Goal: Task Accomplishment & Management: Use online tool/utility

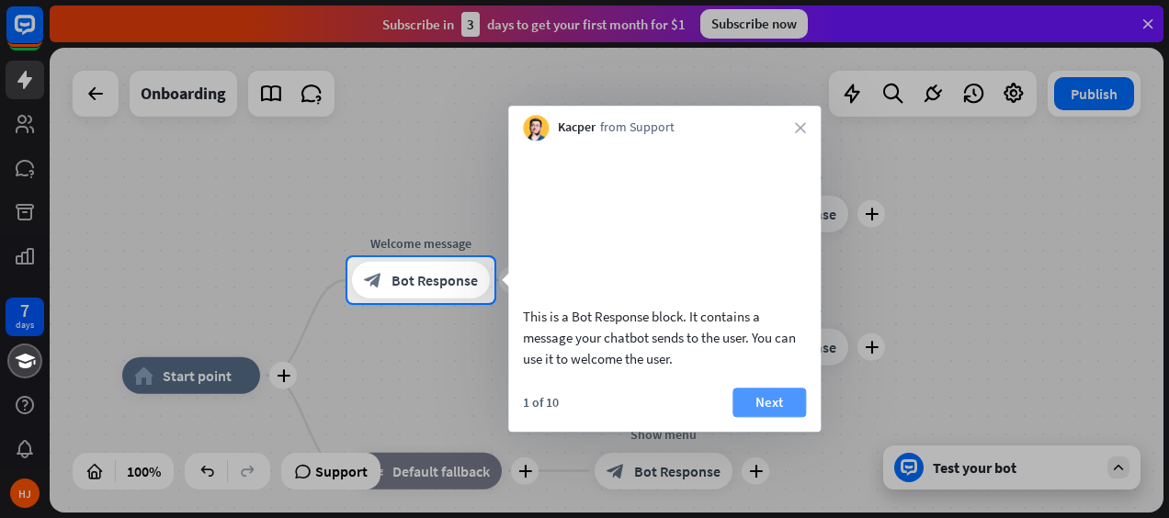
click at [770, 417] on button "Next" at bounding box center [770, 402] width 74 height 29
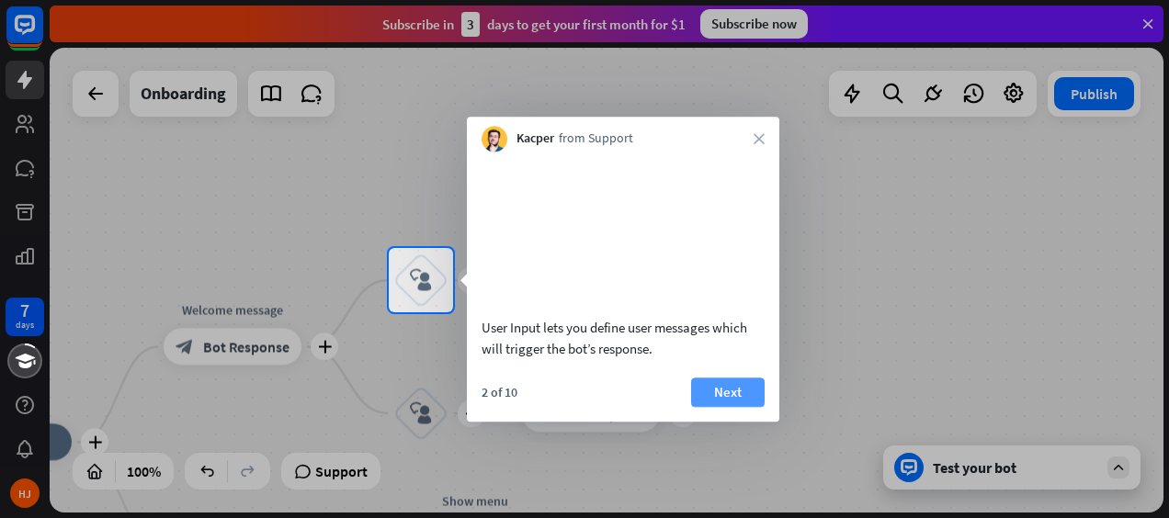
click at [733, 407] on button "Next" at bounding box center [728, 392] width 74 height 29
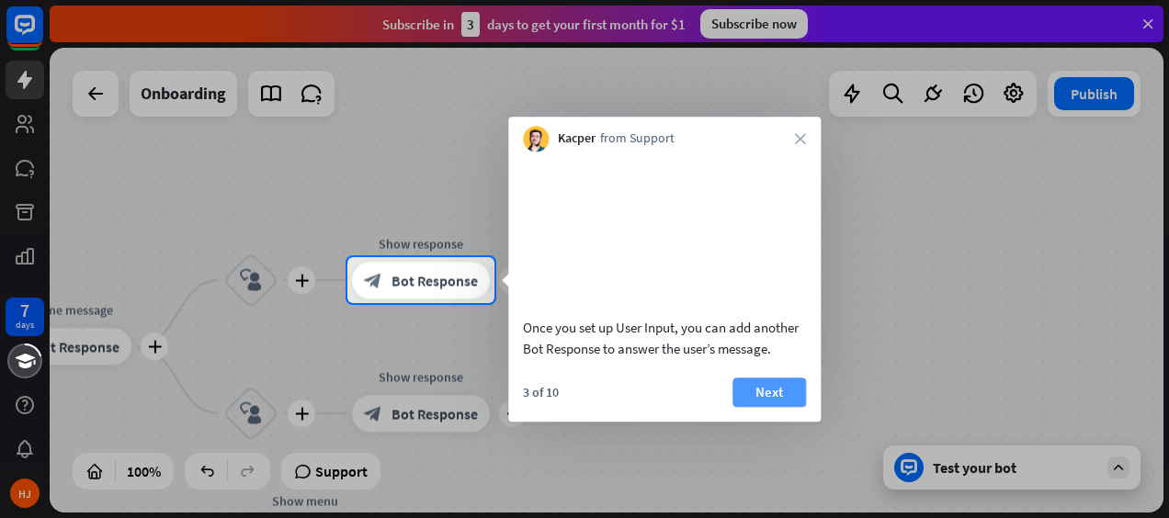
click at [783, 407] on button "Next" at bounding box center [770, 392] width 74 height 29
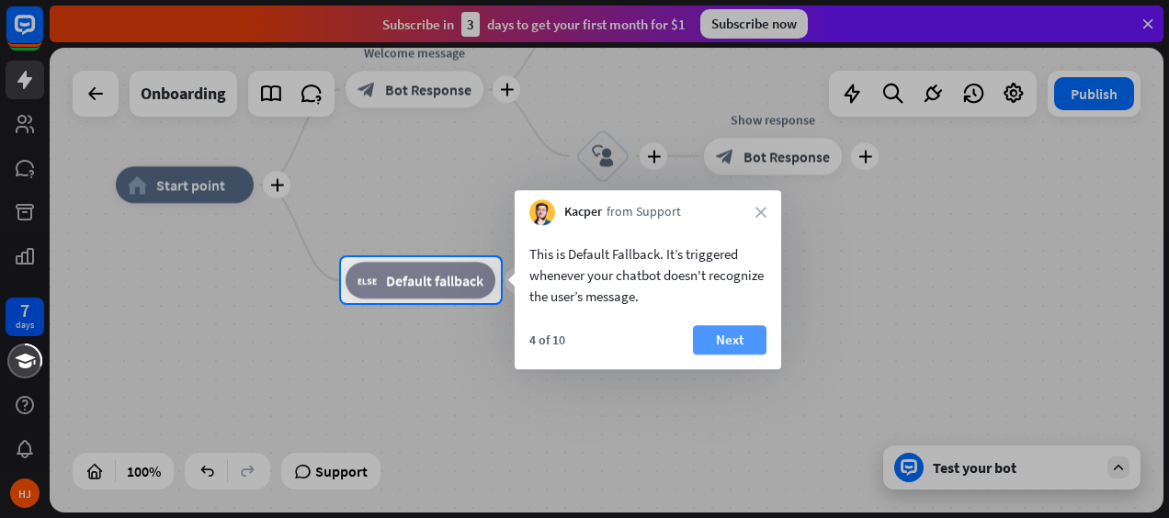
click at [735, 344] on button "Next" at bounding box center [730, 339] width 74 height 29
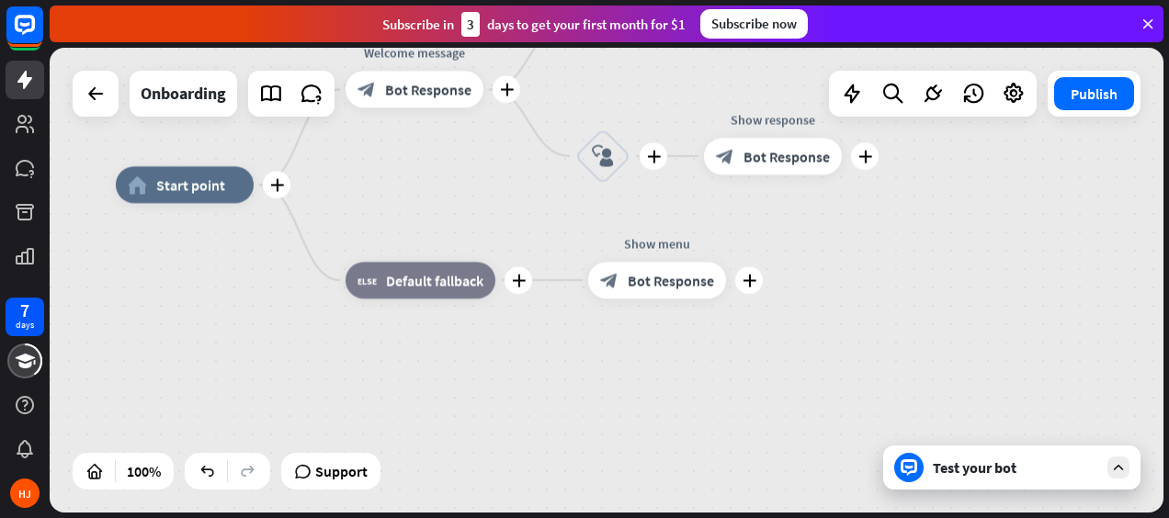
click at [735, 344] on div "plus home_2 Start point plus Welcome message block_bot_response Bot Response pl…" at bounding box center [673, 417] width 1114 height 465
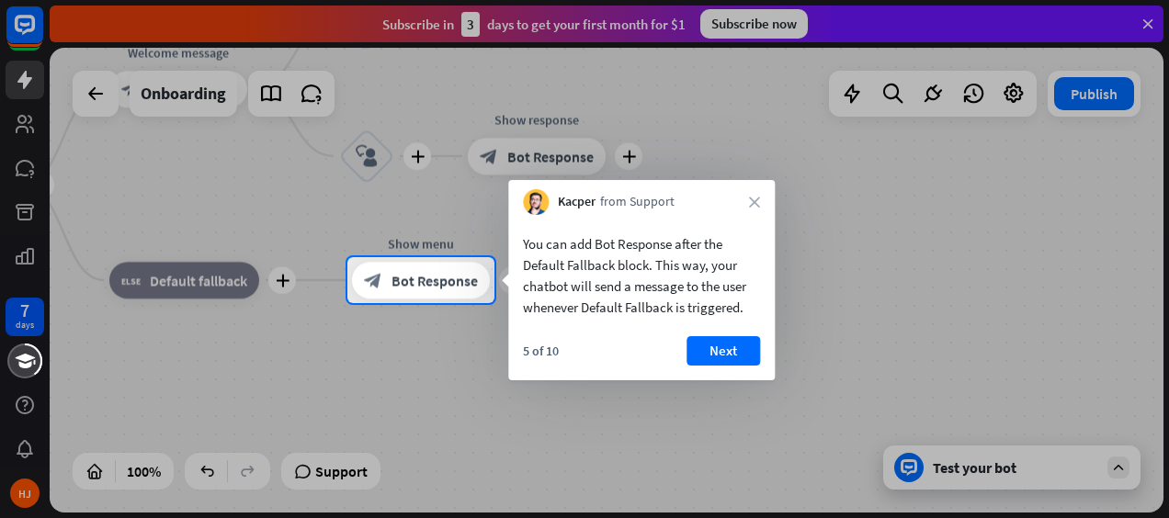
click at [737, 330] on div "You can add Bot Response after the Default Fallback block. This way, your chatb…" at bounding box center [641, 297] width 267 height 165
click at [724, 345] on button "Next" at bounding box center [724, 350] width 74 height 29
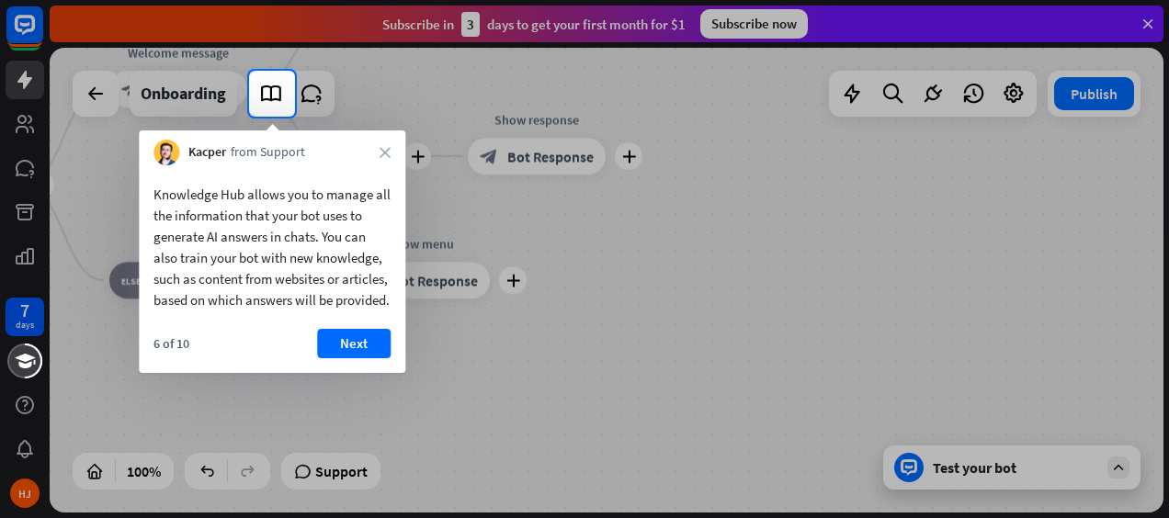
click at [361, 373] on div "6 of 10 Next" at bounding box center [272, 351] width 267 height 44
click at [356, 358] on button "Next" at bounding box center [354, 343] width 74 height 29
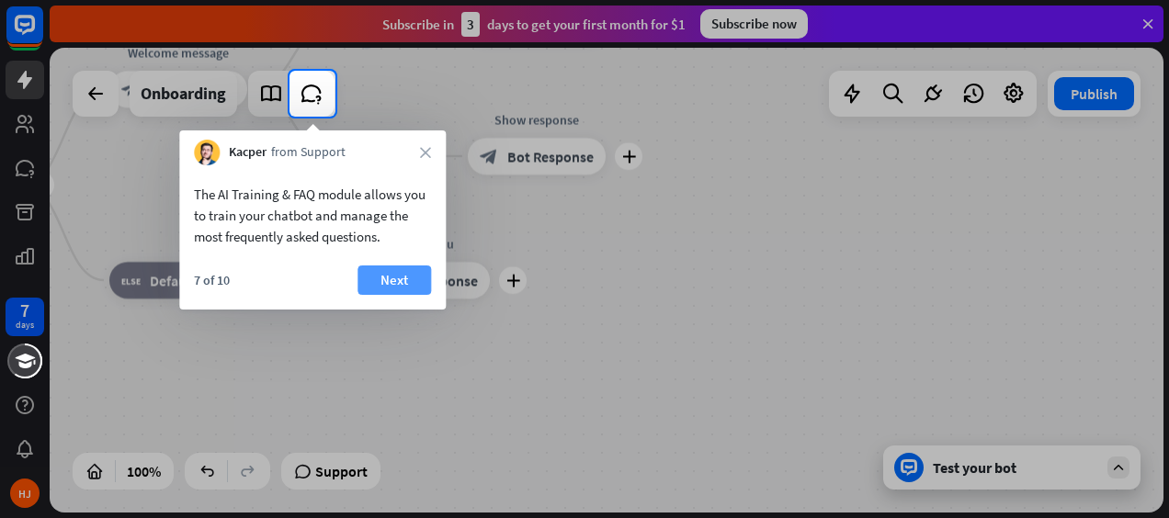
click at [386, 293] on button "Next" at bounding box center [395, 280] width 74 height 29
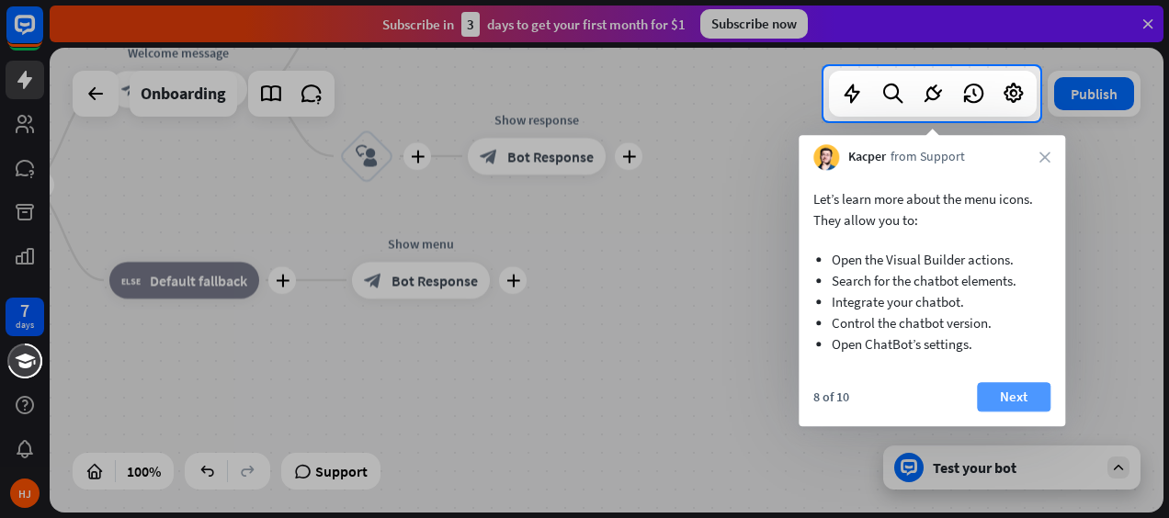
click at [1028, 404] on button "Next" at bounding box center [1014, 396] width 74 height 29
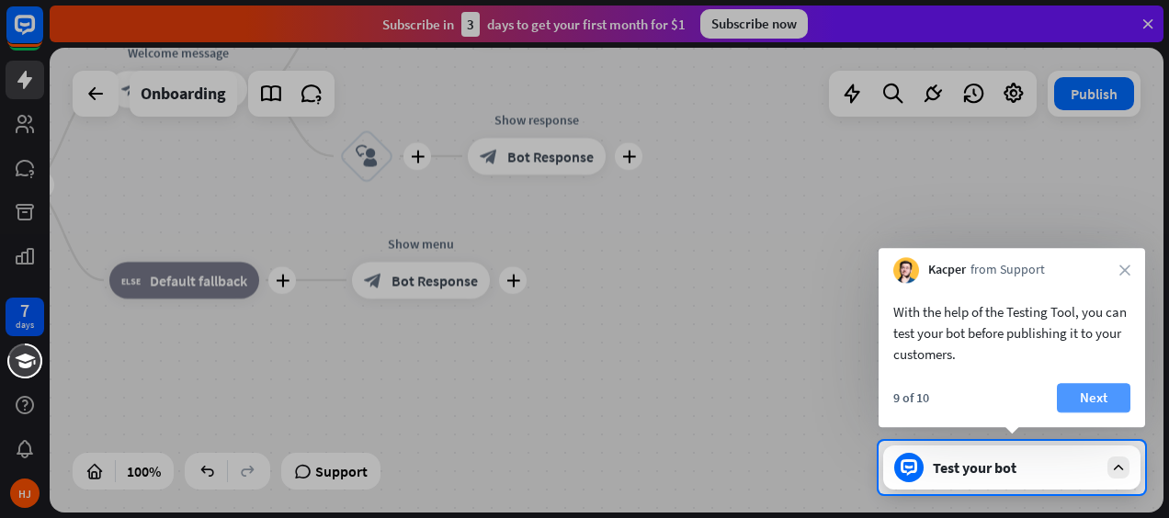
click at [1081, 399] on button "Next" at bounding box center [1094, 397] width 74 height 29
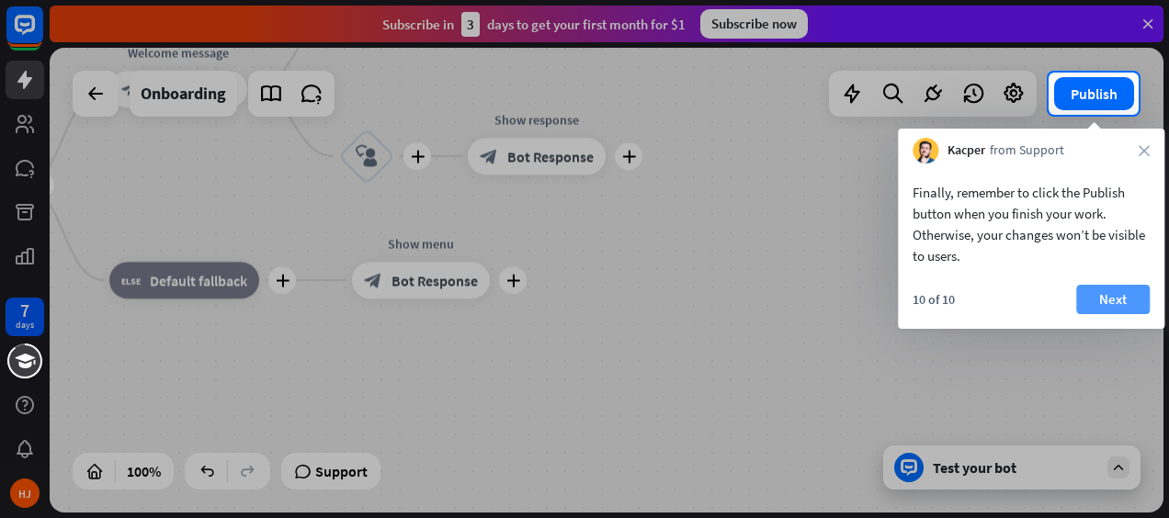
click at [1099, 300] on button "Next" at bounding box center [1113, 299] width 74 height 29
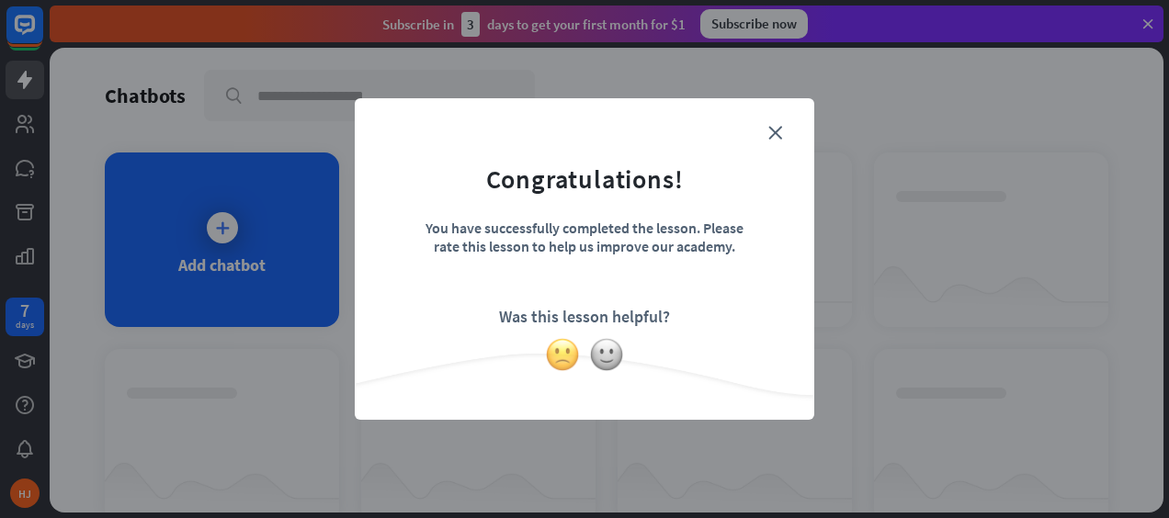
click at [563, 349] on img at bounding box center [562, 354] width 35 height 35
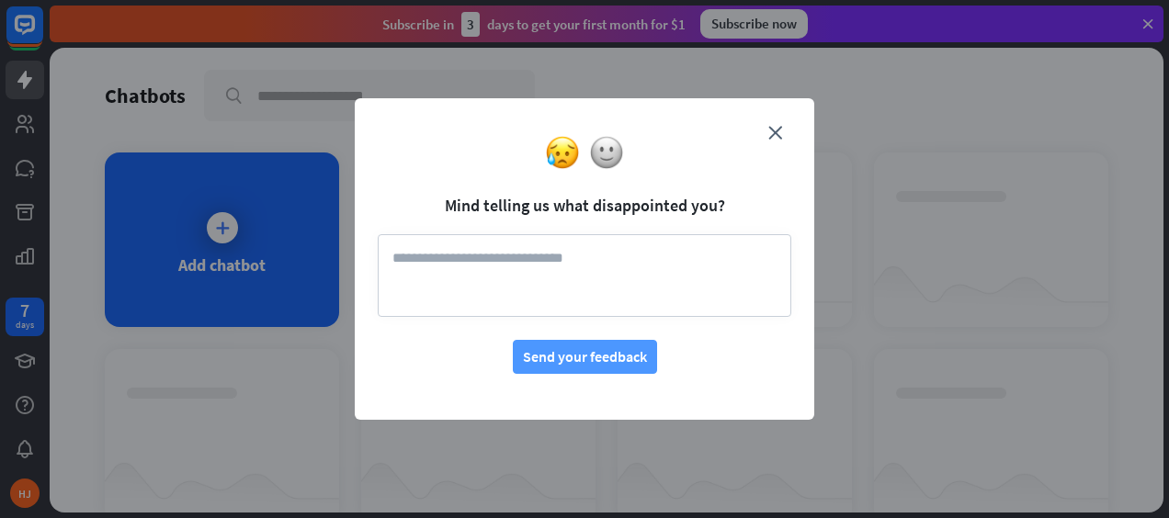
click at [566, 371] on button "Send your feedback" at bounding box center [585, 357] width 144 height 34
click at [574, 346] on button "Send your feedback" at bounding box center [585, 357] width 144 height 34
click at [584, 186] on form "Mind telling us what disappointed you? Send your feedback" at bounding box center [585, 247] width 414 height 253
click at [568, 358] on button "Send your feedback" at bounding box center [585, 357] width 144 height 34
click at [582, 331] on form "Mind telling us what disappointed you? Send your feedback" at bounding box center [585, 247] width 414 height 253
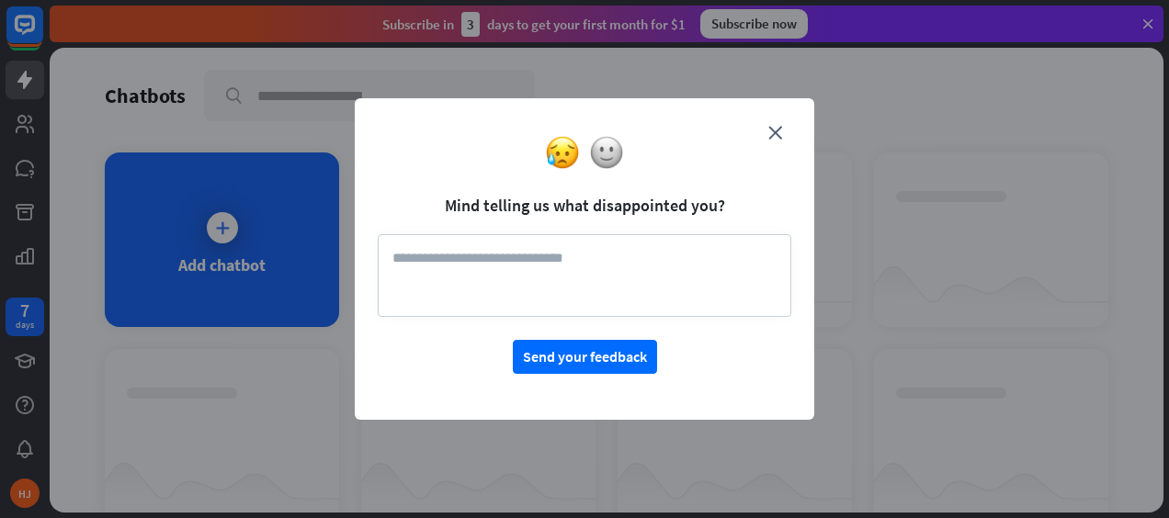
click at [778, 116] on div "close Mind telling us what disappointed you? Send your feedback" at bounding box center [585, 259] width 460 height 322
click at [524, 263] on textarea at bounding box center [585, 275] width 414 height 83
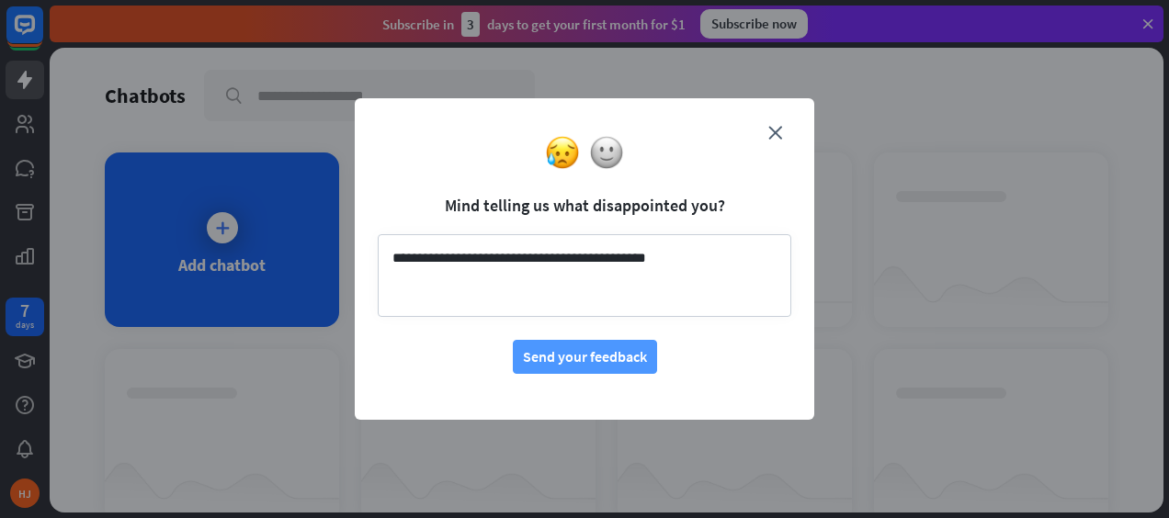
type textarea "**********"
click at [570, 346] on button "Send your feedback" at bounding box center [585, 357] width 144 height 34
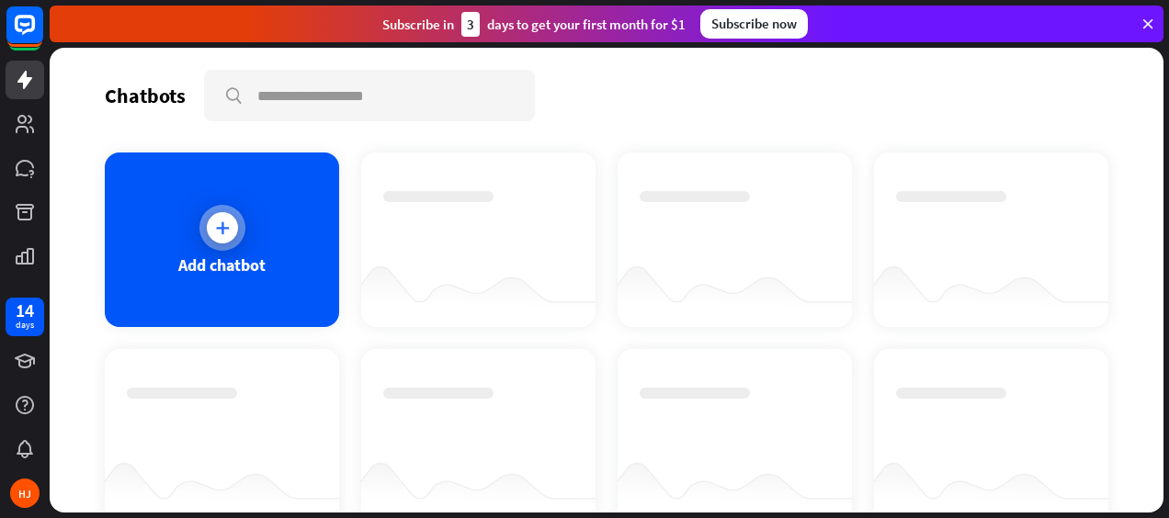
click at [225, 228] on icon at bounding box center [222, 228] width 18 height 18
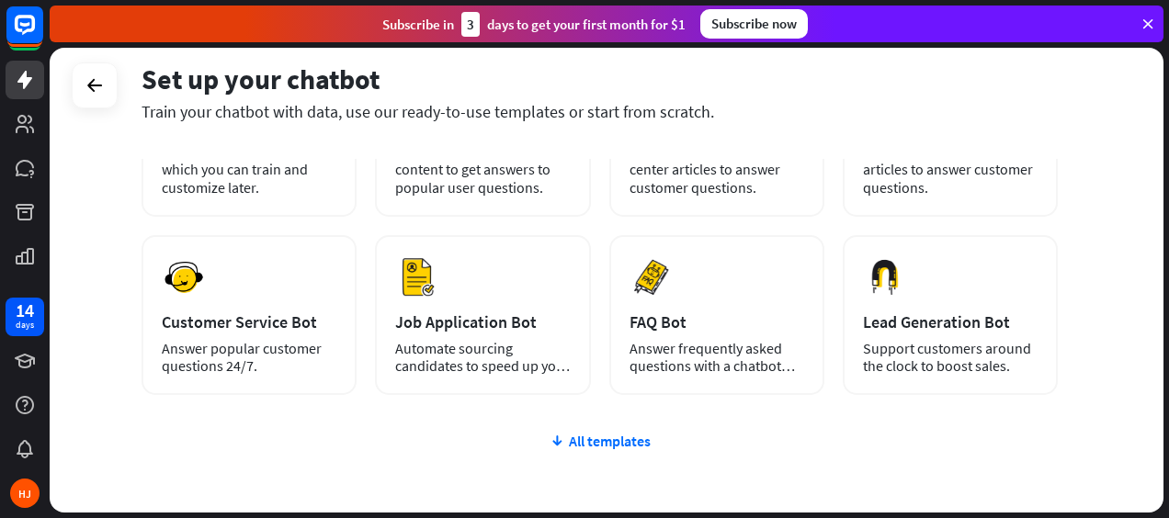
scroll to position [213, 0]
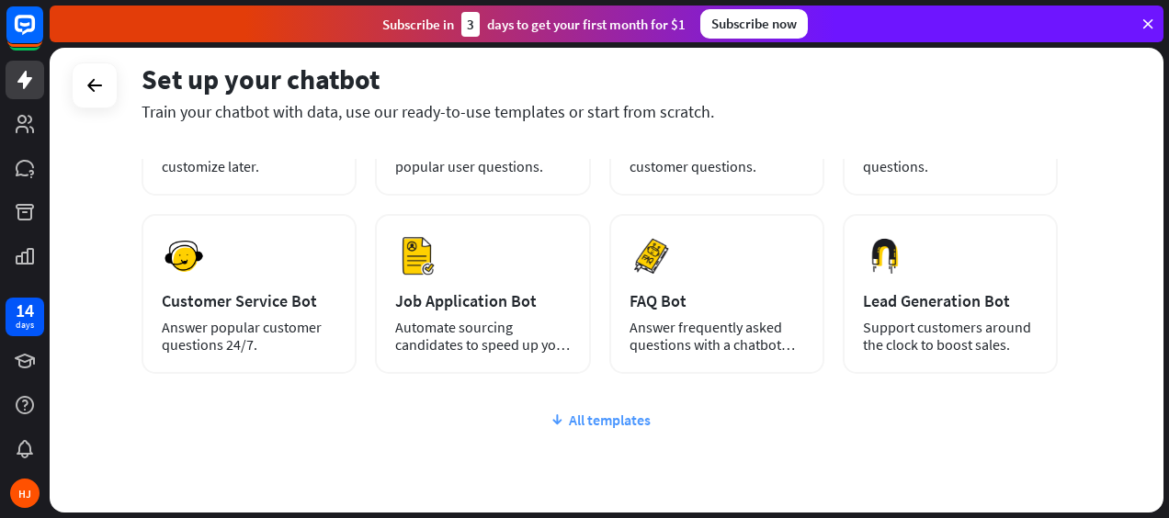
click at [619, 427] on div "All templates" at bounding box center [600, 420] width 916 height 18
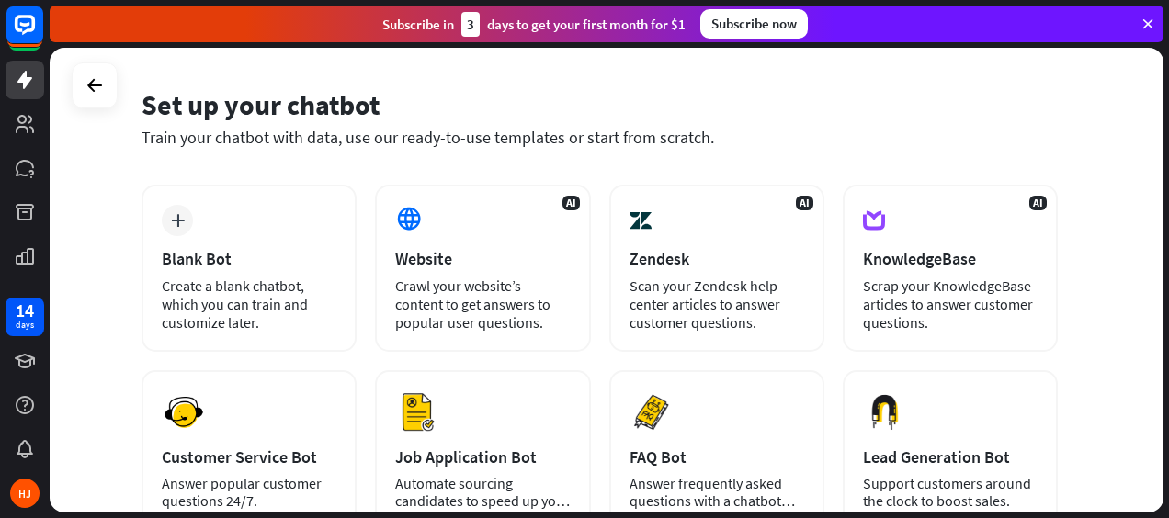
scroll to position [0, 0]
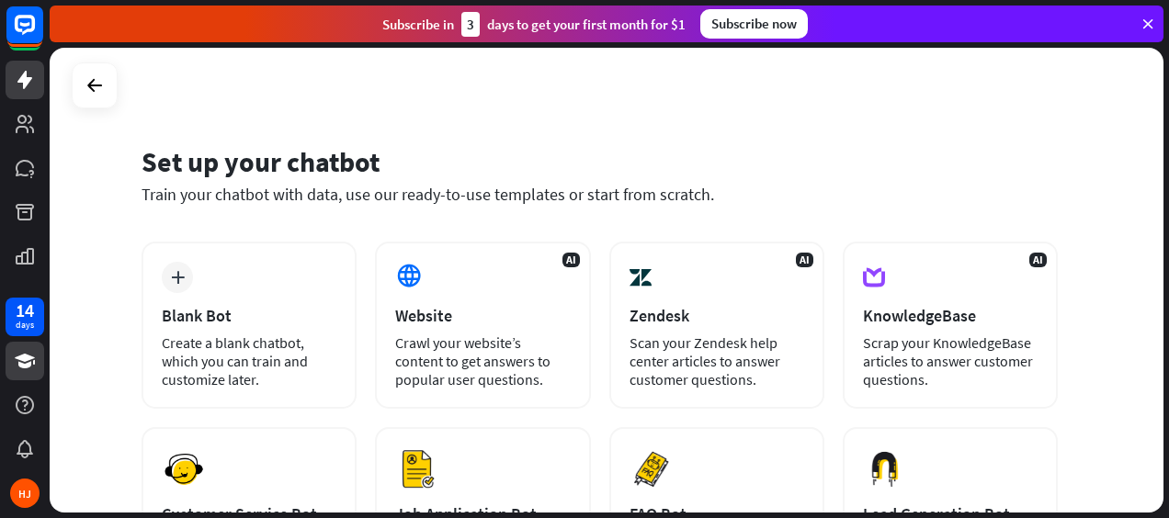
click at [6, 362] on link at bounding box center [25, 361] width 39 height 39
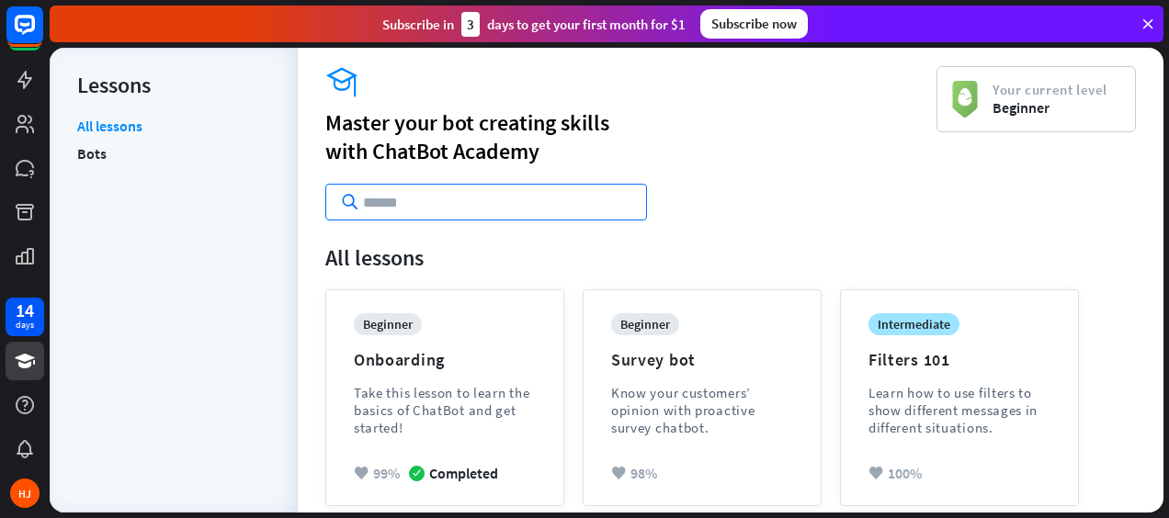
click at [496, 202] on input "text" at bounding box center [486, 202] width 322 height 37
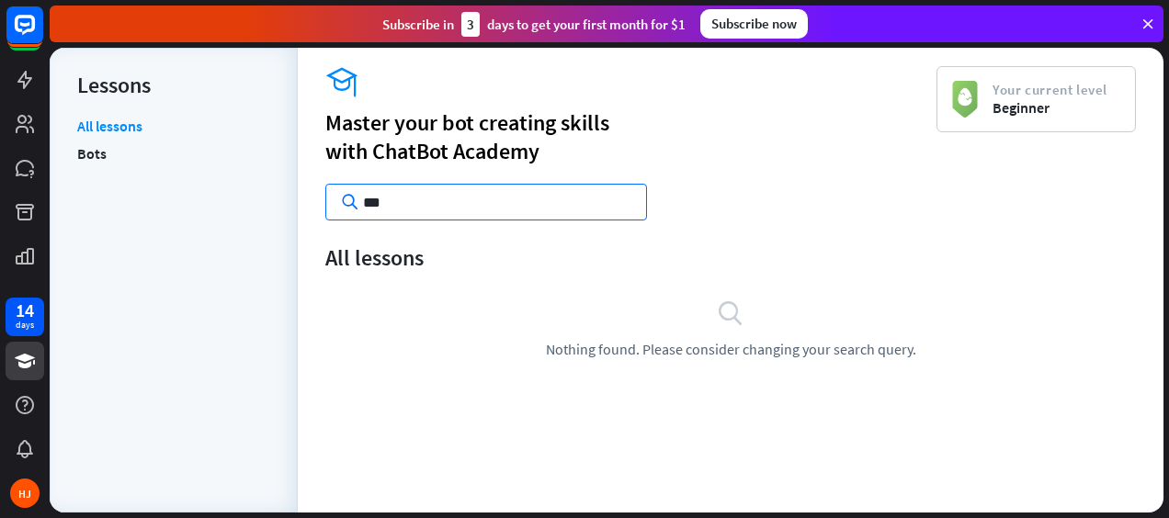
click at [70, 153] on div "menu Lessons All lessons Bots" at bounding box center [174, 280] width 248 height 465
click at [114, 149] on li "Bots" at bounding box center [173, 154] width 193 height 28
click at [92, 153] on link "Bots" at bounding box center [91, 154] width 29 height 28
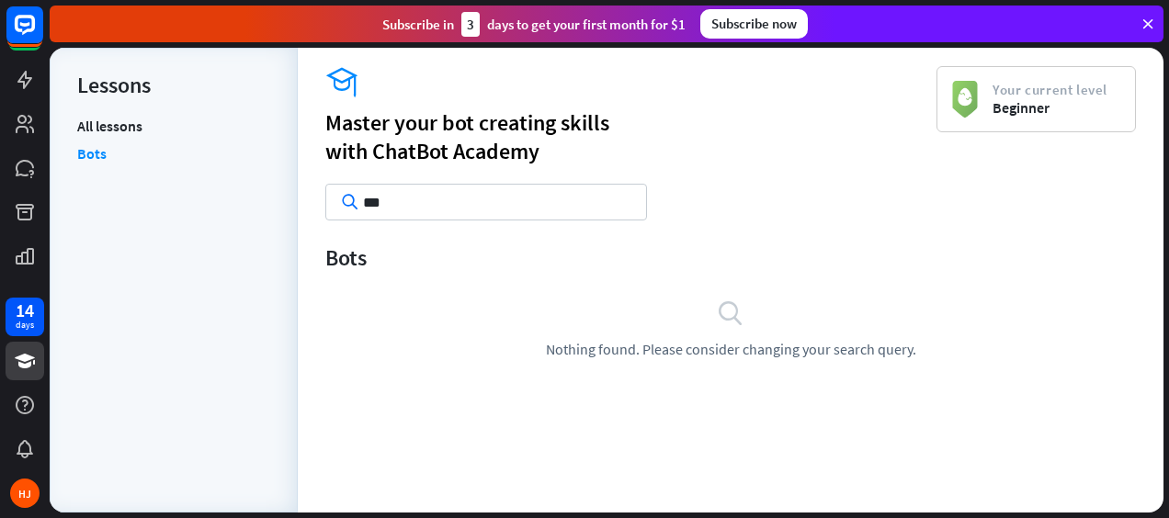
click at [434, 206] on input "***" at bounding box center [486, 202] width 322 height 37
type input "*"
type input "**********"
click at [22, 368] on icon at bounding box center [25, 361] width 20 height 15
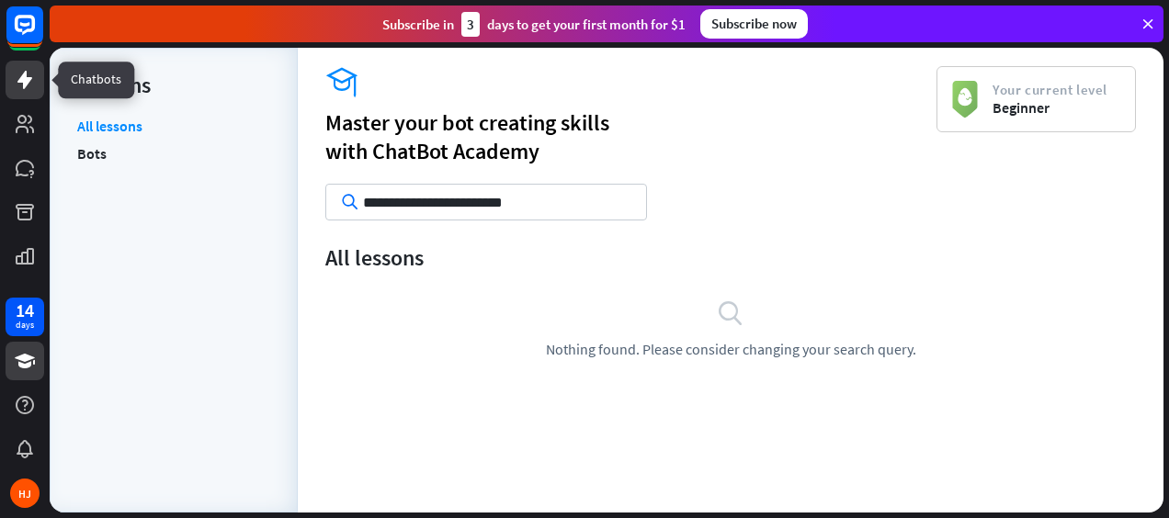
click at [27, 69] on icon at bounding box center [25, 80] width 22 height 22
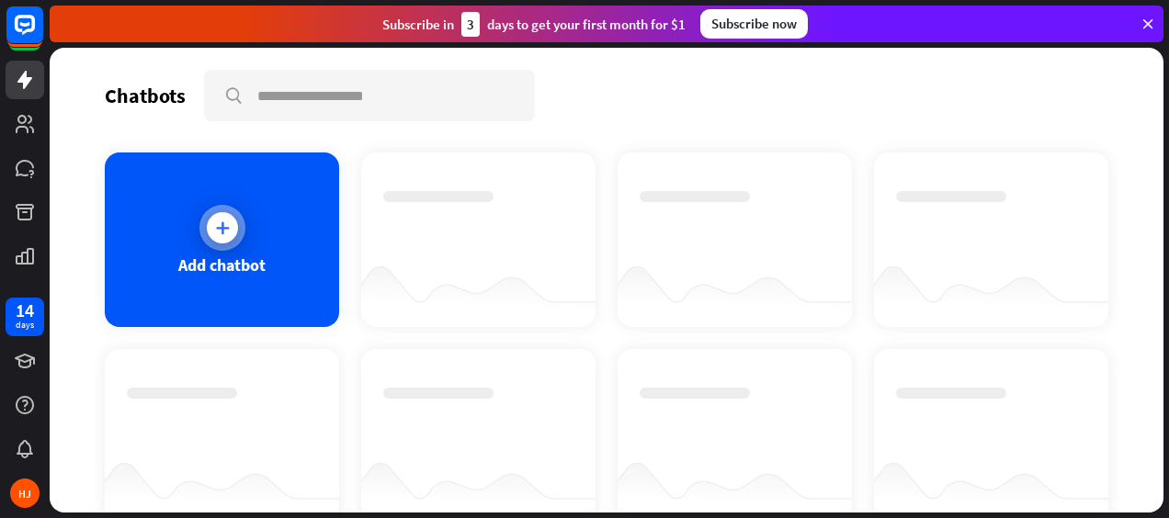
click at [262, 210] on div "Add chatbot" at bounding box center [222, 240] width 234 height 175
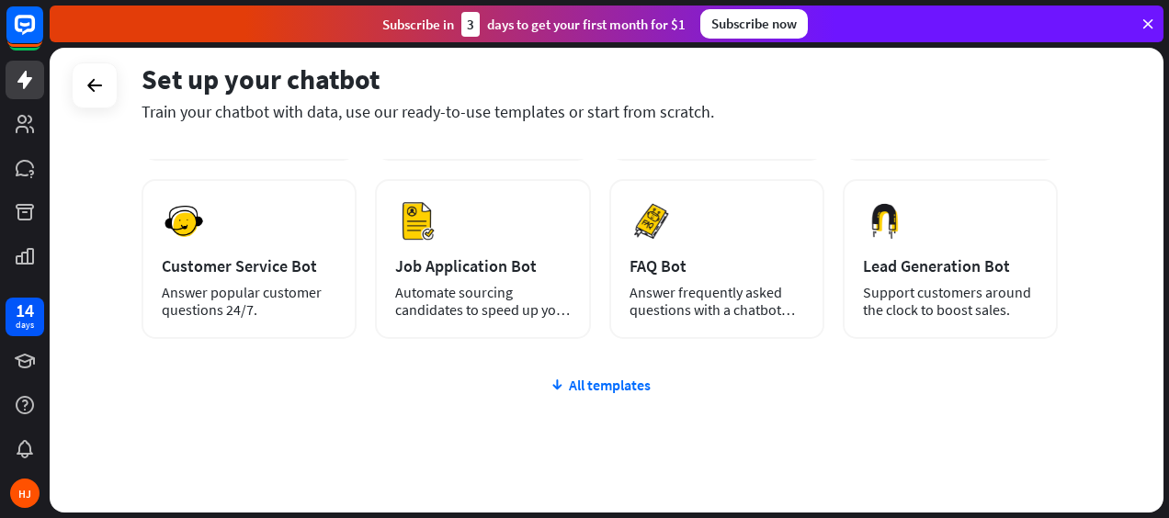
scroll to position [251, 0]
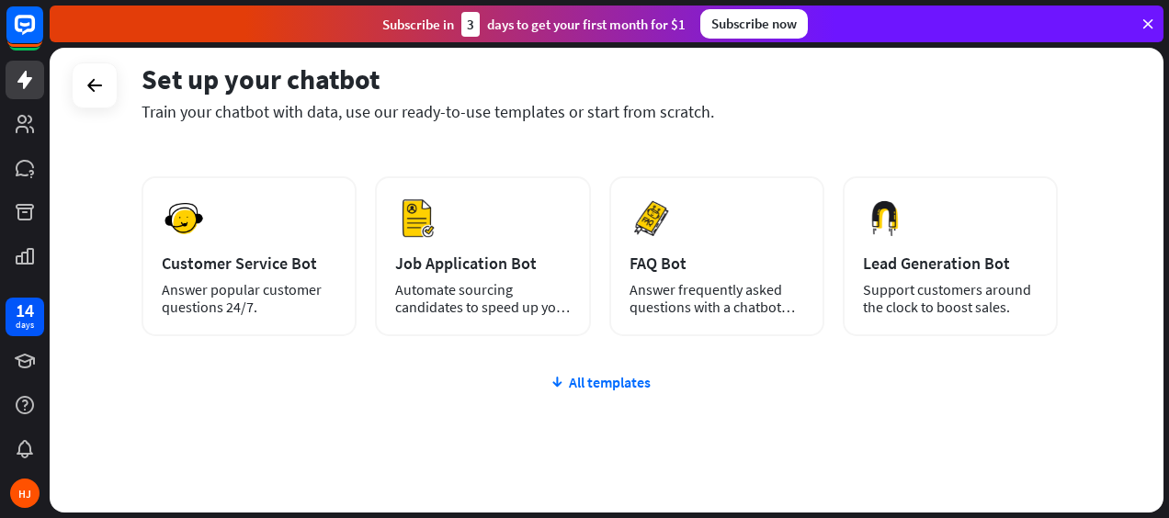
click at [596, 395] on div "plus Blank Bot Create a blank chatbot, which you can train and customize later.…" at bounding box center [600, 274] width 916 height 566
click at [583, 378] on div "All templates" at bounding box center [600, 382] width 916 height 18
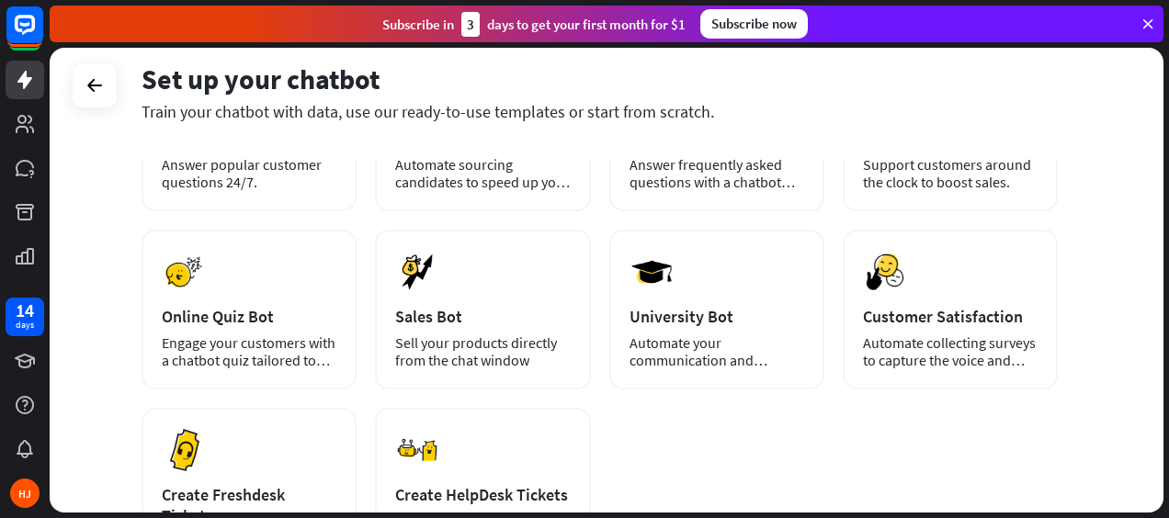
scroll to position [374, 0]
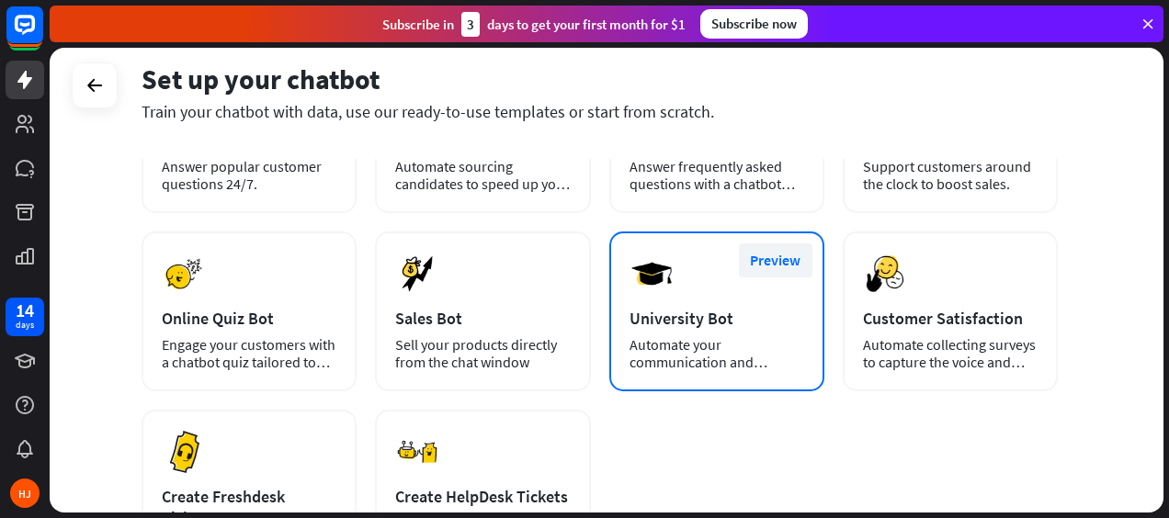
click at [771, 264] on button "Preview" at bounding box center [776, 261] width 74 height 34
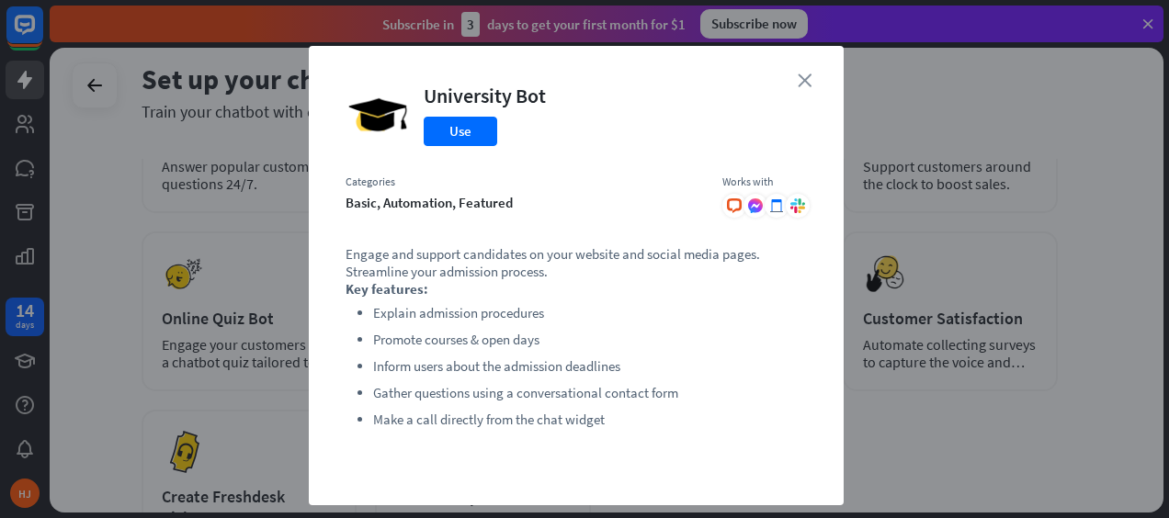
click at [798, 84] on icon "close" at bounding box center [805, 81] width 14 height 14
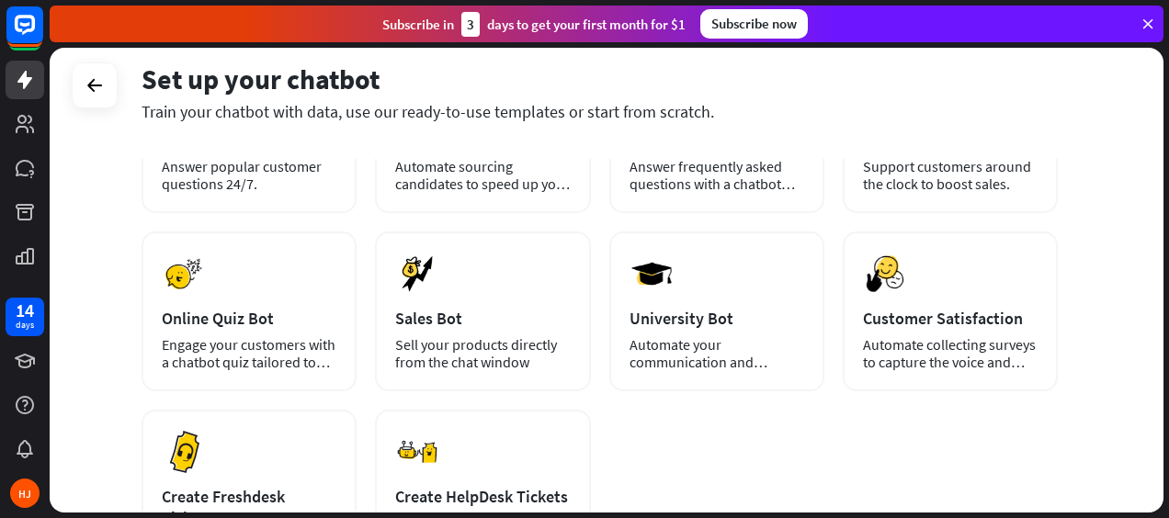
drag, startPoint x: 1144, startPoint y: 353, endPoint x: 1142, endPoint y: 414, distance: 60.7
click at [1142, 414] on div "Set up your chatbot Train your chatbot with data, use our ready-to-use template…" at bounding box center [607, 280] width 1114 height 465
drag, startPoint x: 1142, startPoint y: 414, endPoint x: 1038, endPoint y: 476, distance: 121.2
click at [1038, 476] on div "plus Blank Bot Create a blank chatbot, which you can train and customize later.…" at bounding box center [600, 229] width 916 height 723
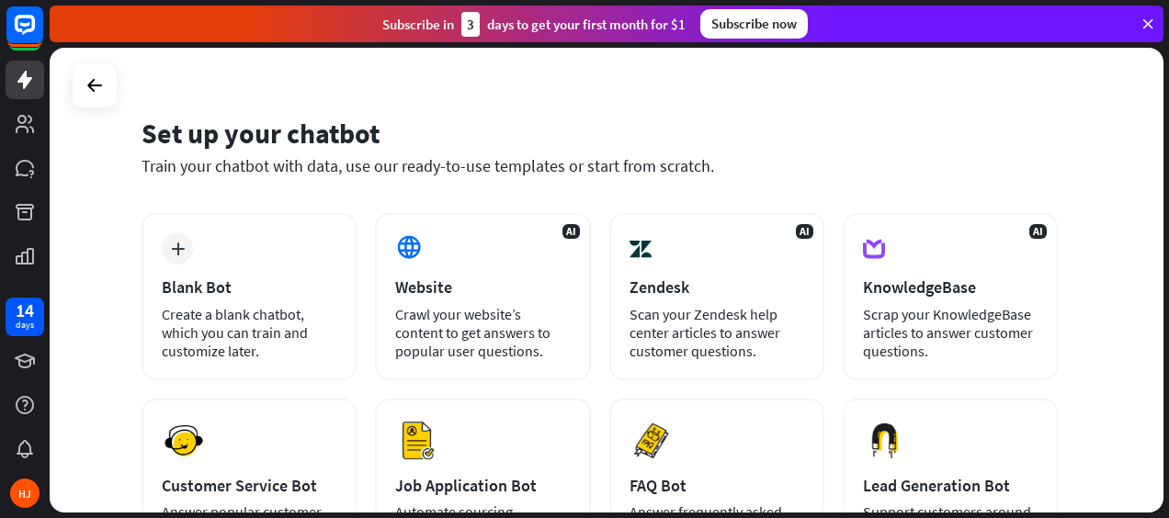
scroll to position [0, 0]
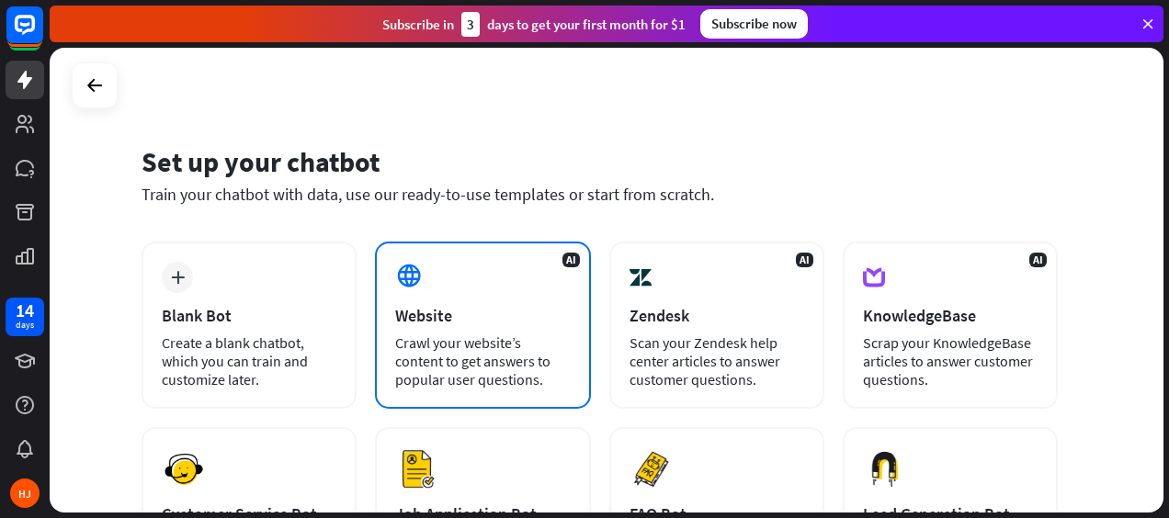
click at [491, 334] on div "Crawl your website’s content to get answers to popular user questions." at bounding box center [482, 361] width 175 height 55
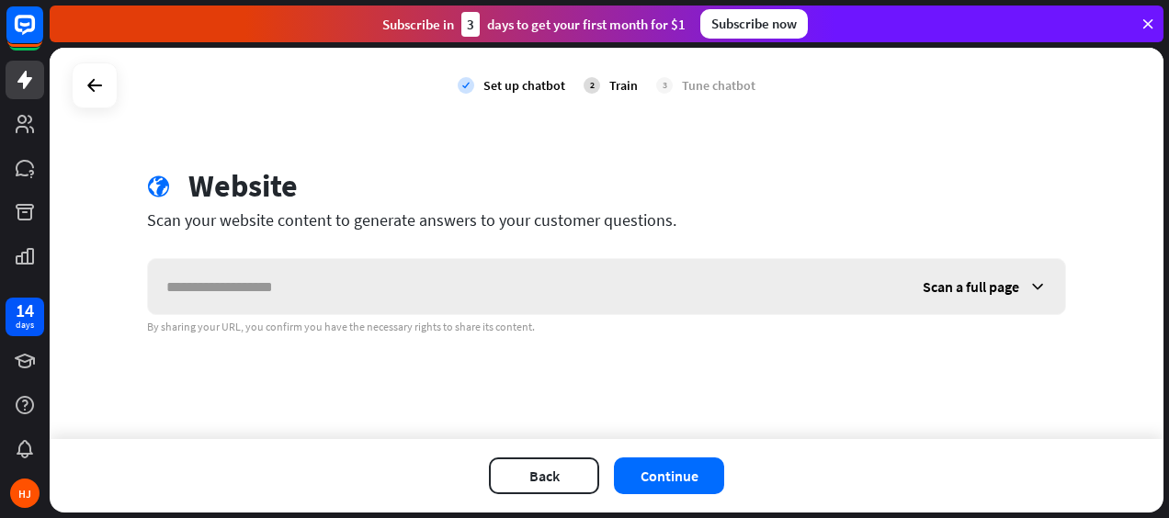
click at [298, 288] on input "text" at bounding box center [526, 286] width 756 height 55
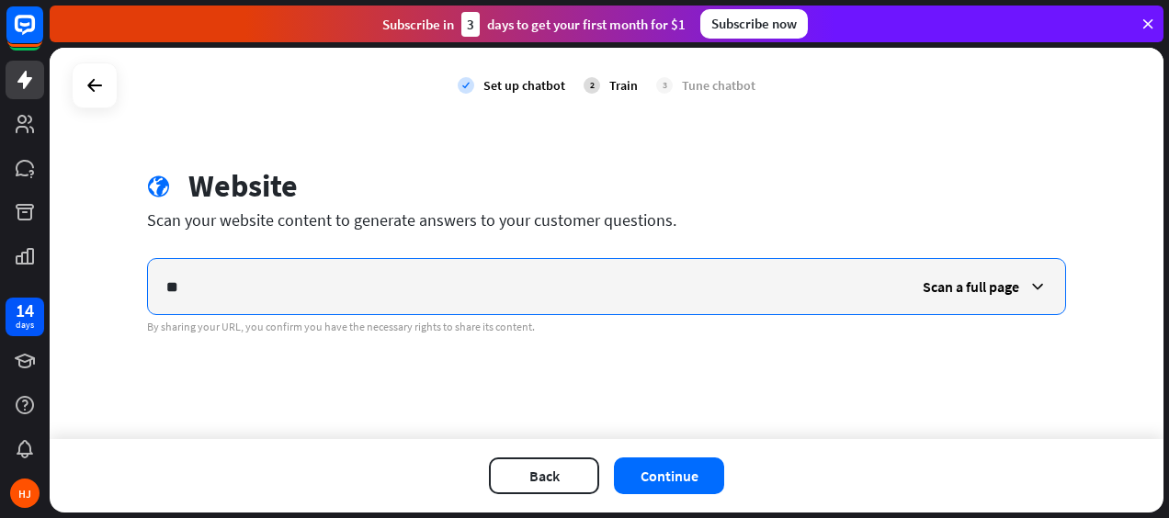
type input "*"
paste input "**********"
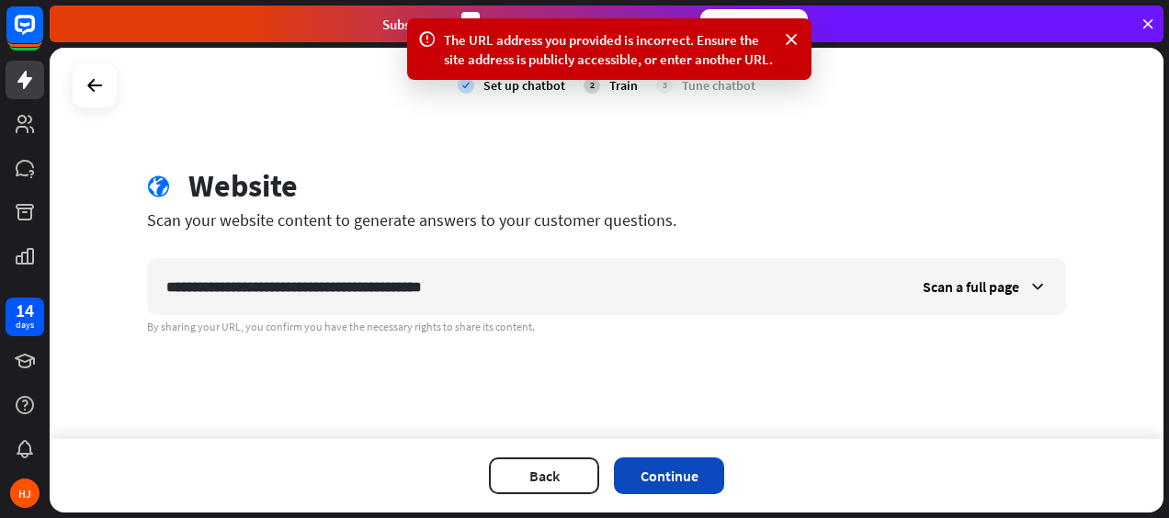
click at [667, 483] on button "Continue" at bounding box center [669, 476] width 110 height 37
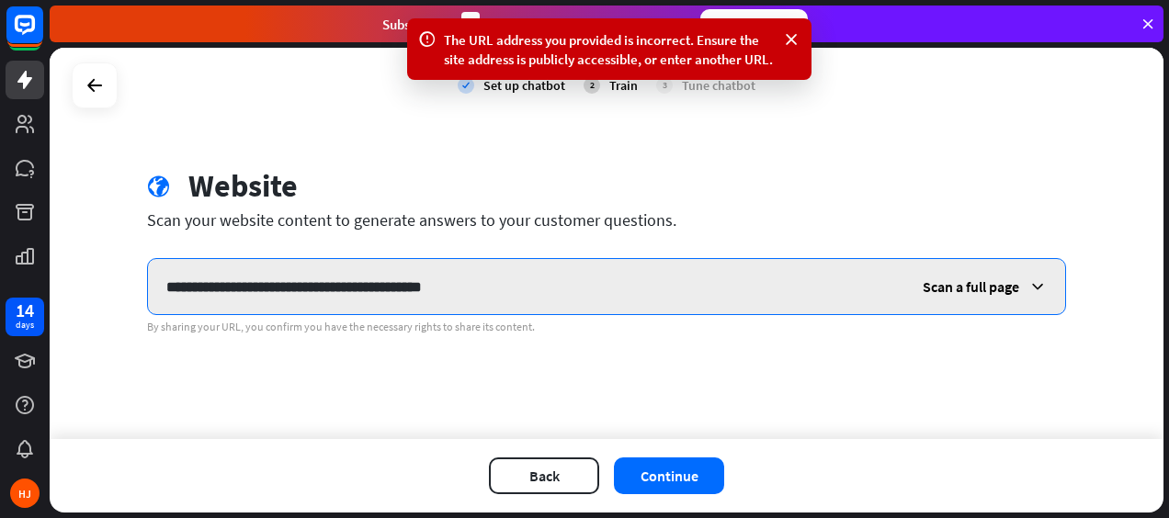
click at [335, 281] on input "**********" at bounding box center [526, 286] width 756 height 55
click at [478, 305] on input "**********" at bounding box center [526, 286] width 756 height 55
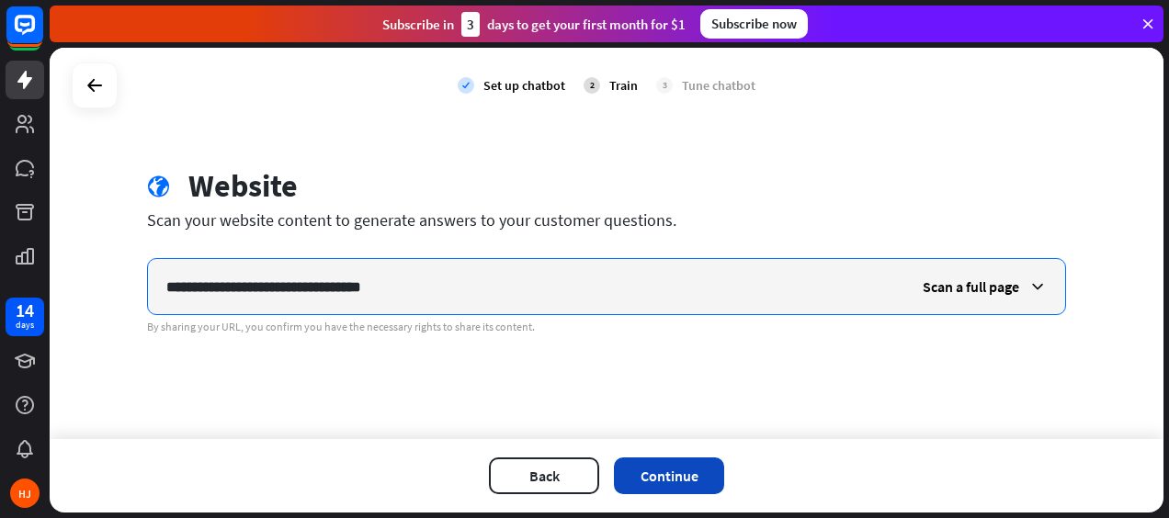
type input "**********"
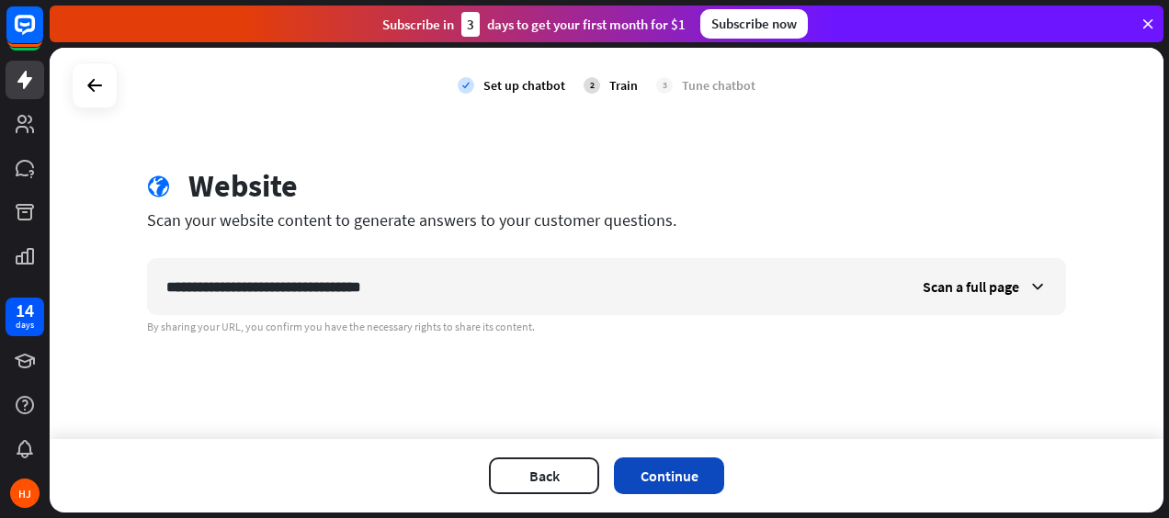
click at [661, 493] on button "Continue" at bounding box center [669, 476] width 110 height 37
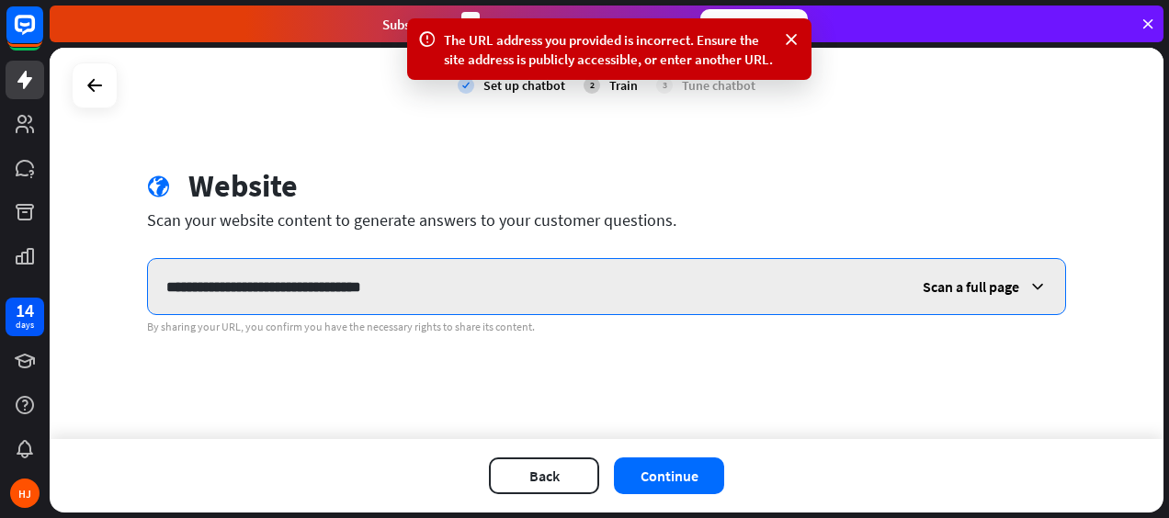
click at [495, 281] on input "**********" at bounding box center [526, 286] width 756 height 55
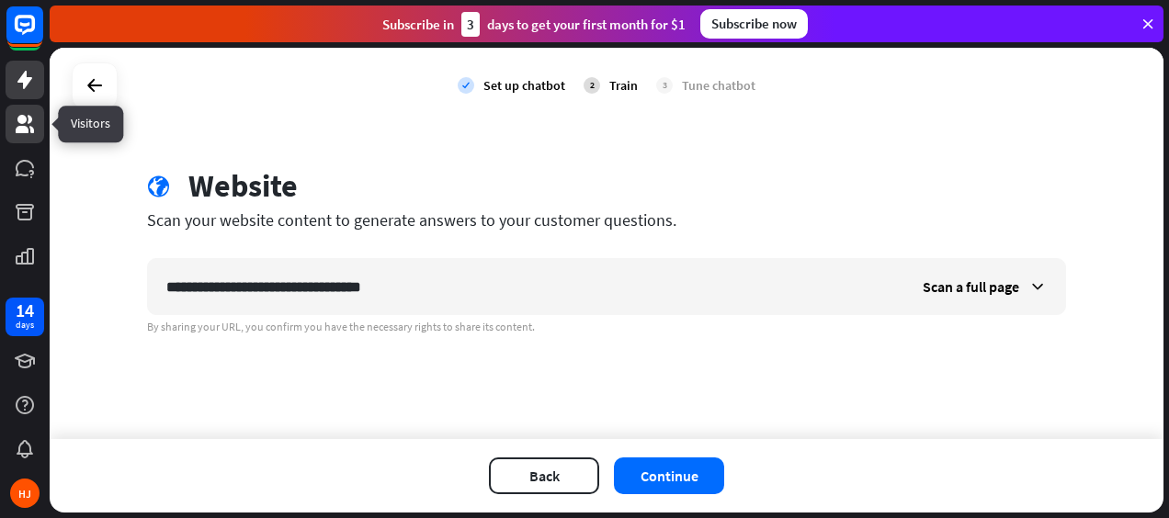
click at [23, 127] on icon at bounding box center [25, 124] width 18 height 18
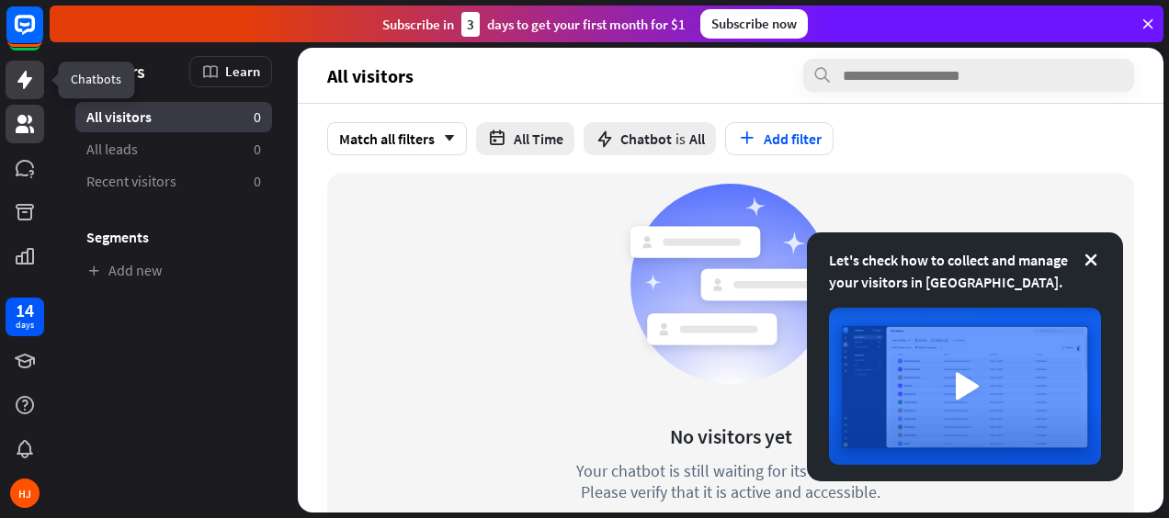
click at [28, 79] on icon at bounding box center [24, 80] width 15 height 18
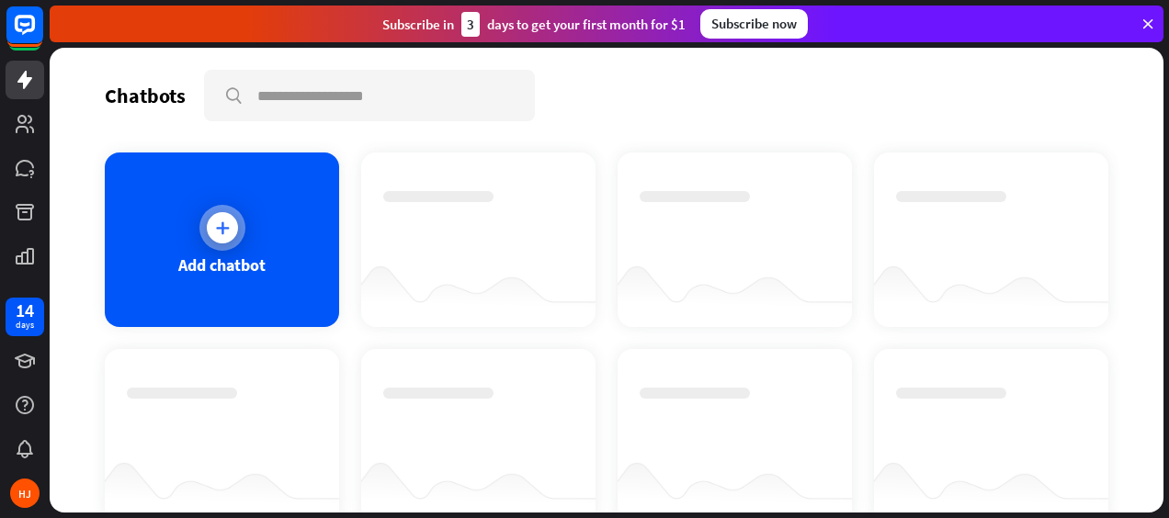
click at [182, 259] on div "Add chatbot" at bounding box center [221, 265] width 87 height 21
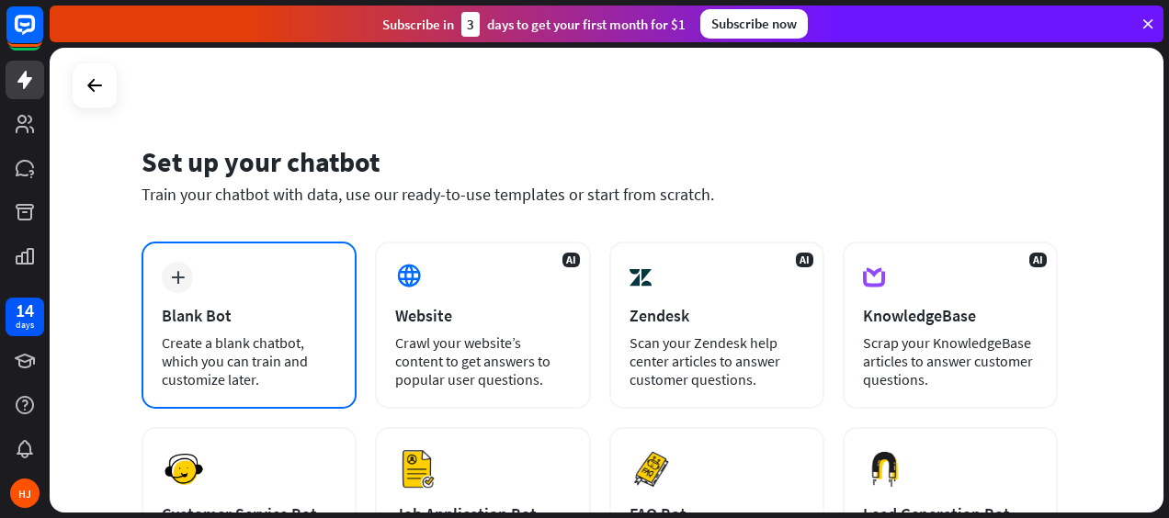
click at [230, 366] on div "Create a blank chatbot, which you can train and customize later." at bounding box center [249, 361] width 175 height 55
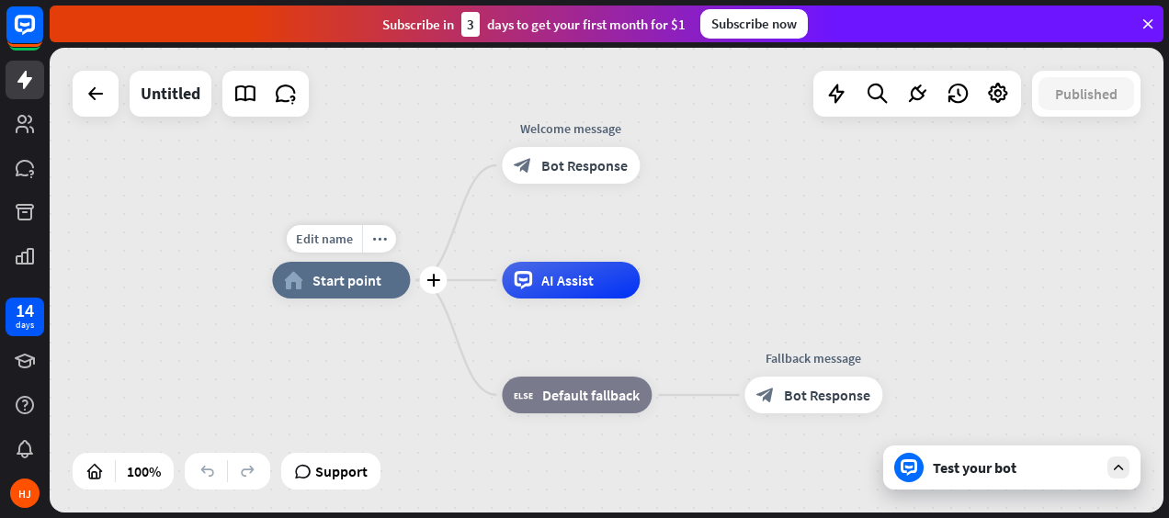
click at [324, 299] on div "Edit name more_horiz plus home_2 Start point" at bounding box center [341, 280] width 138 height 37
click at [351, 294] on div "home_2 Start point" at bounding box center [341, 280] width 138 height 37
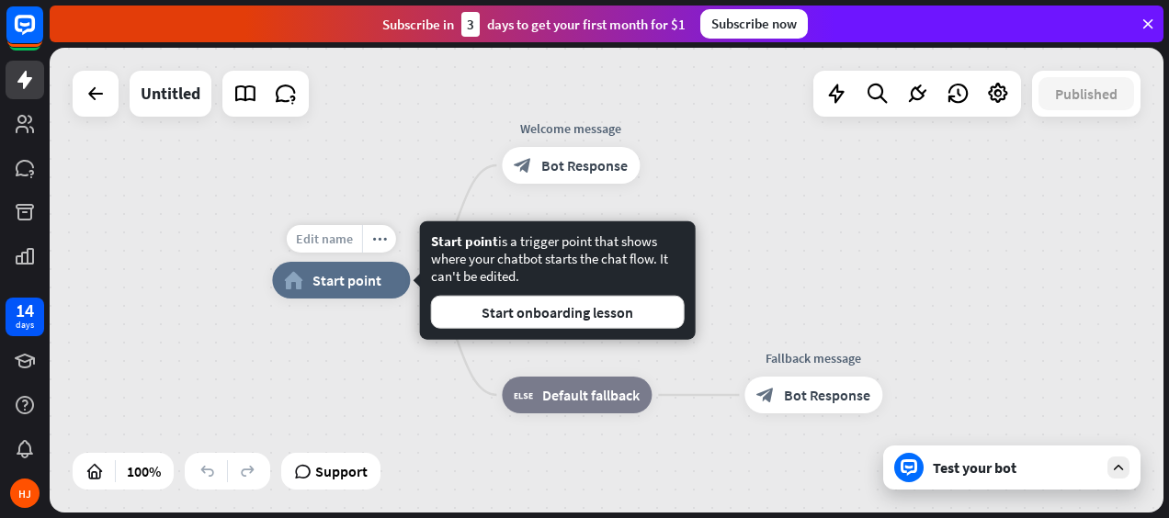
click at [346, 244] on span "Edit name" at bounding box center [324, 239] width 57 height 17
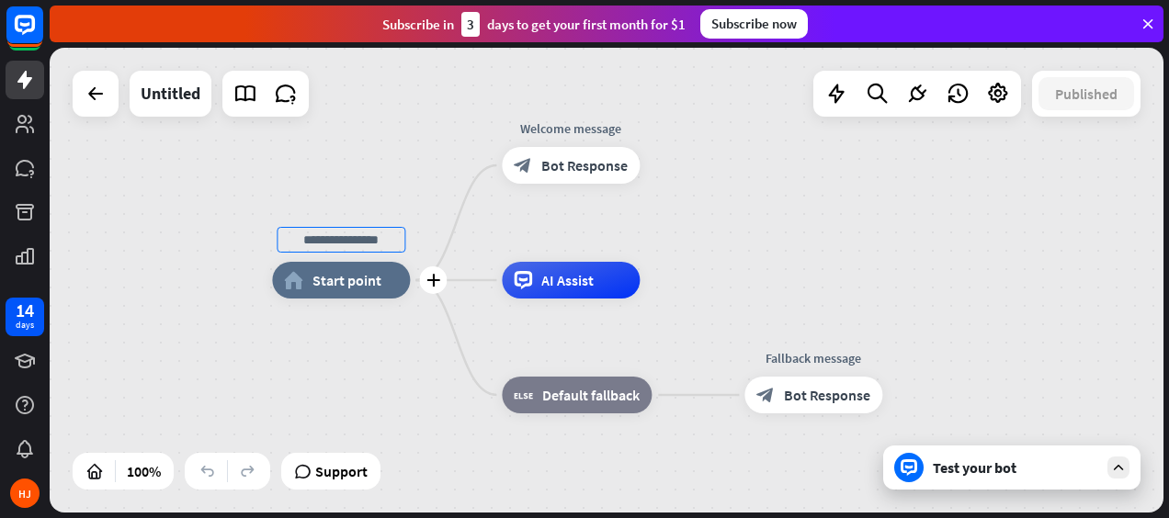
click at [350, 297] on div "home_2 Start point" at bounding box center [341, 280] width 138 height 37
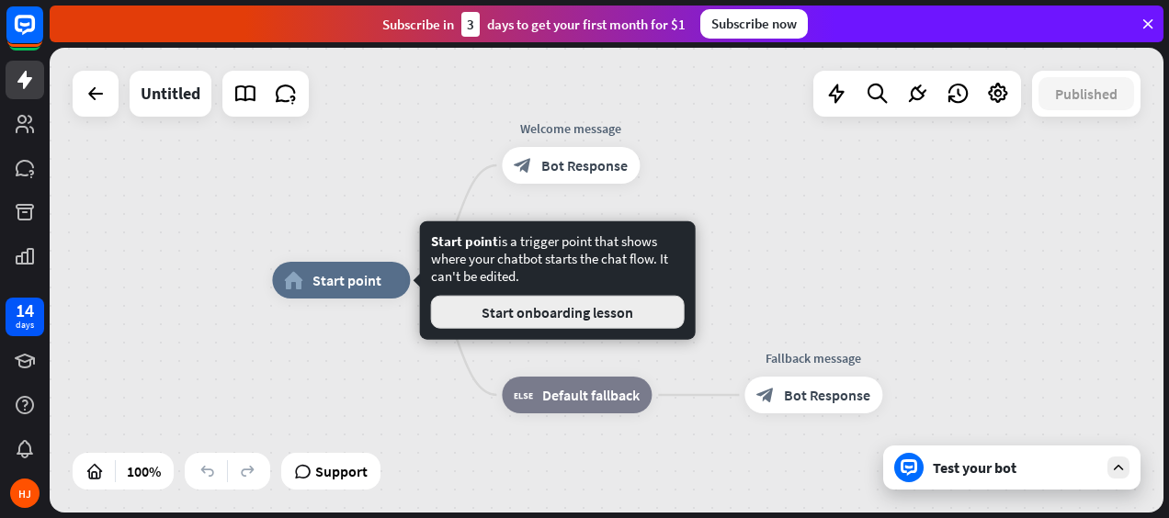
click at [543, 316] on button "Start onboarding lesson" at bounding box center [558, 312] width 254 height 33
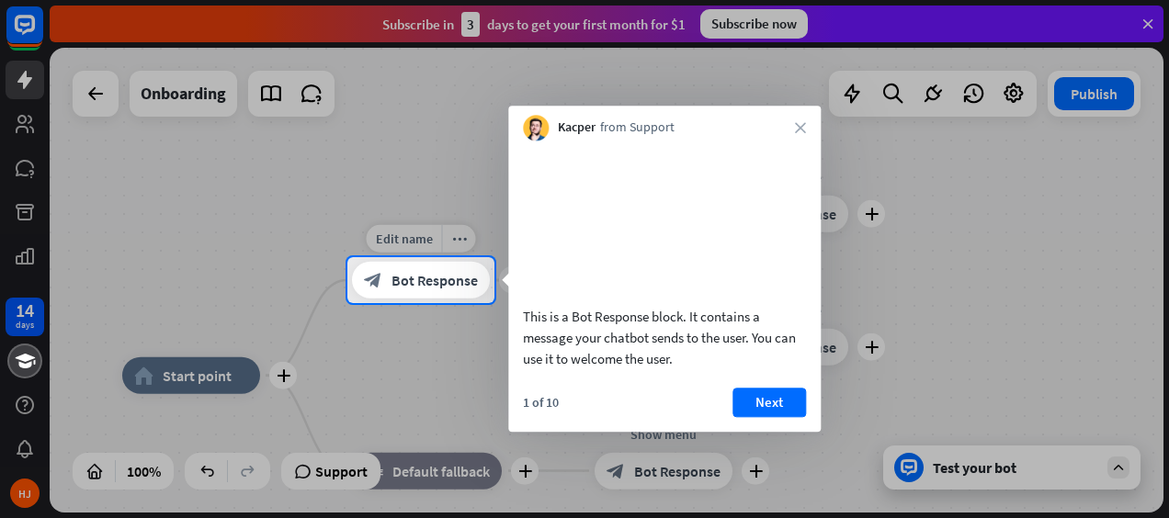
click at [426, 256] on div at bounding box center [584, 128] width 1169 height 257
click at [801, 133] on div "Kacper from Support close" at bounding box center [664, 123] width 313 height 35
click at [758, 417] on button "Next" at bounding box center [770, 402] width 74 height 29
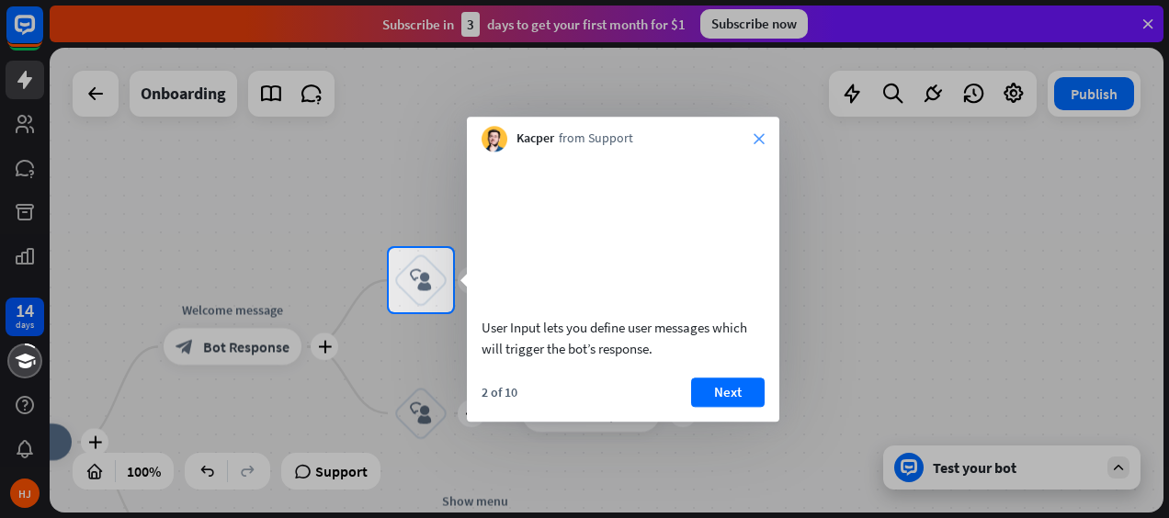
click at [754, 142] on icon "close" at bounding box center [759, 138] width 11 height 11
